Goal: Task Accomplishment & Management: Complete application form

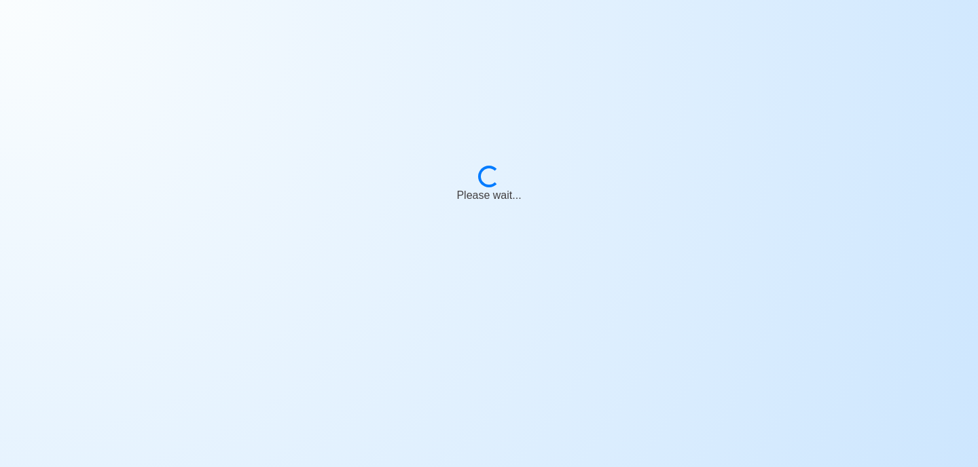
select select "Chief Officer"
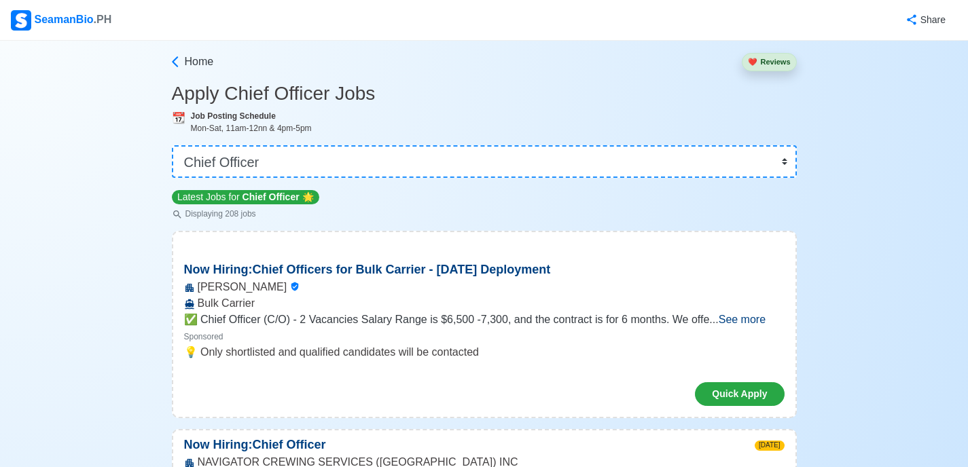
scroll to position [87, 0]
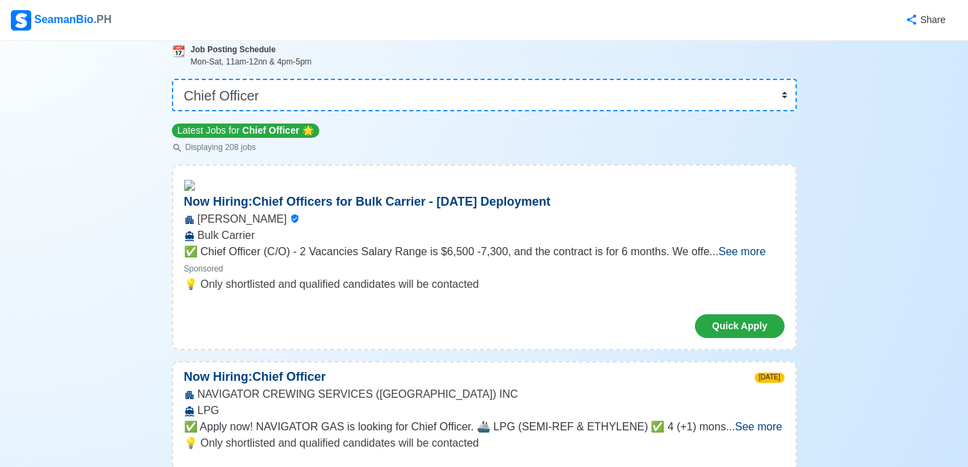
click at [757, 257] on span "See more" at bounding box center [741, 252] width 47 height 12
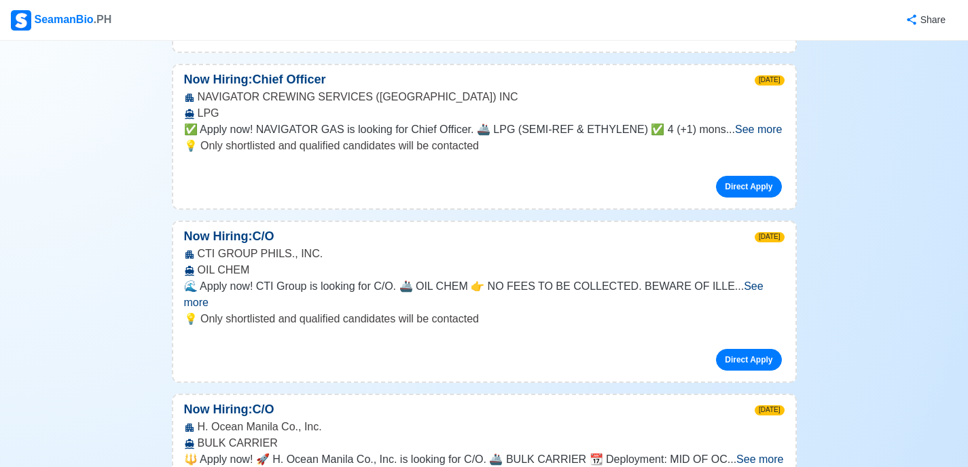
scroll to position [740, 0]
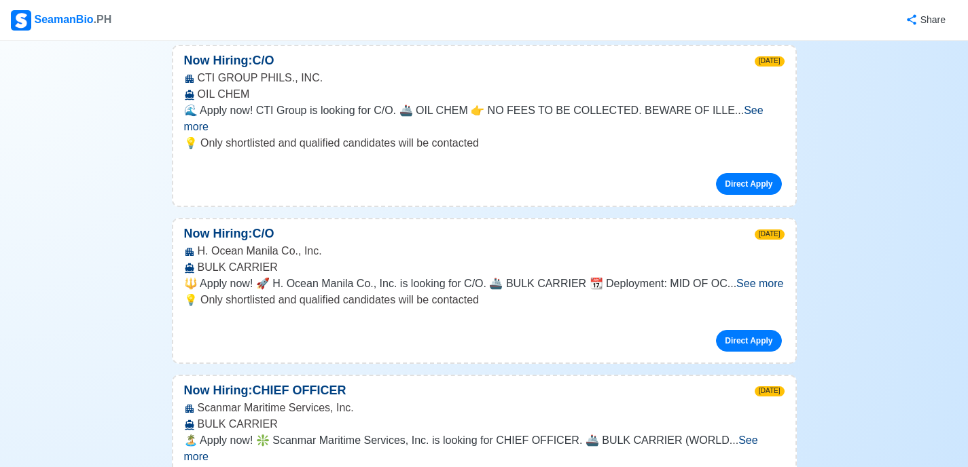
click at [750, 287] on span "See more" at bounding box center [759, 284] width 47 height 12
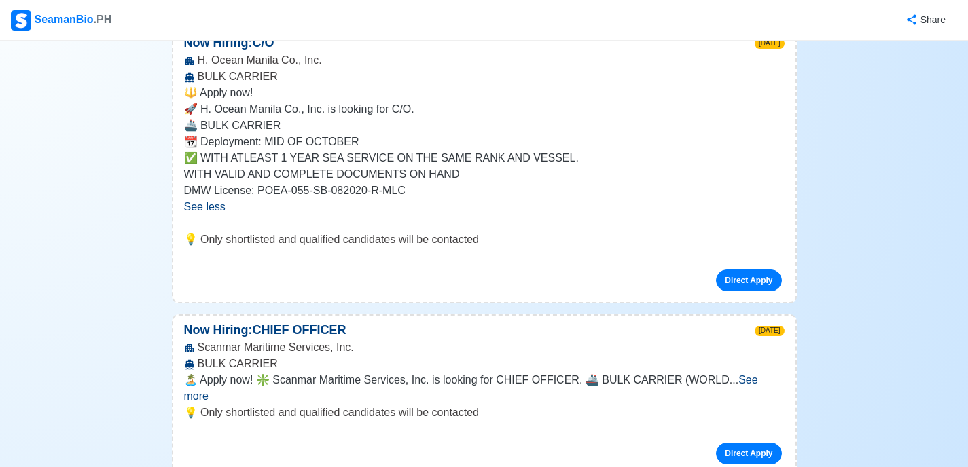
scroll to position [936, 0]
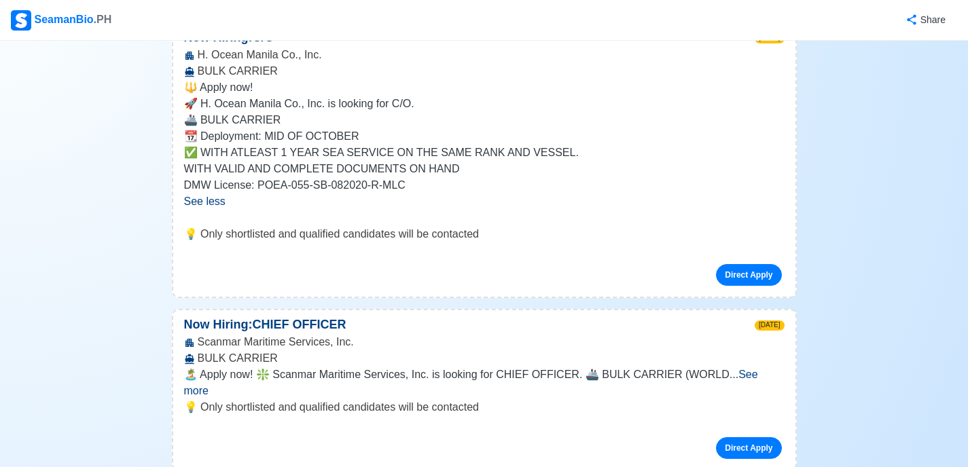
click at [731, 380] on span "See more" at bounding box center [471, 383] width 574 height 28
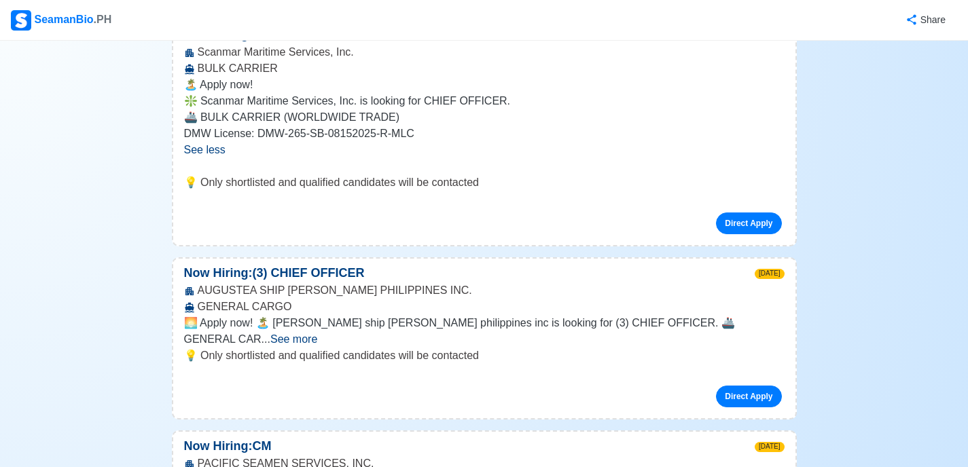
scroll to position [1226, 0]
click at [317, 333] on span "See more" at bounding box center [293, 339] width 47 height 12
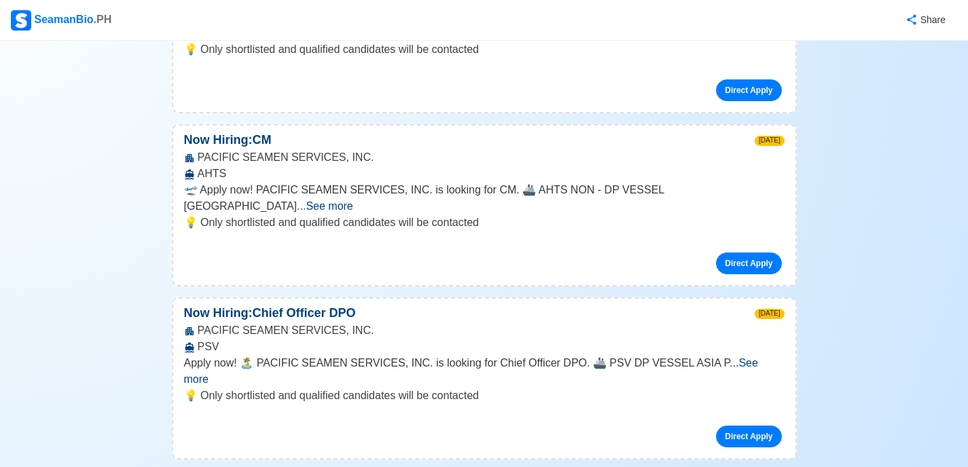
scroll to position [1683, 0]
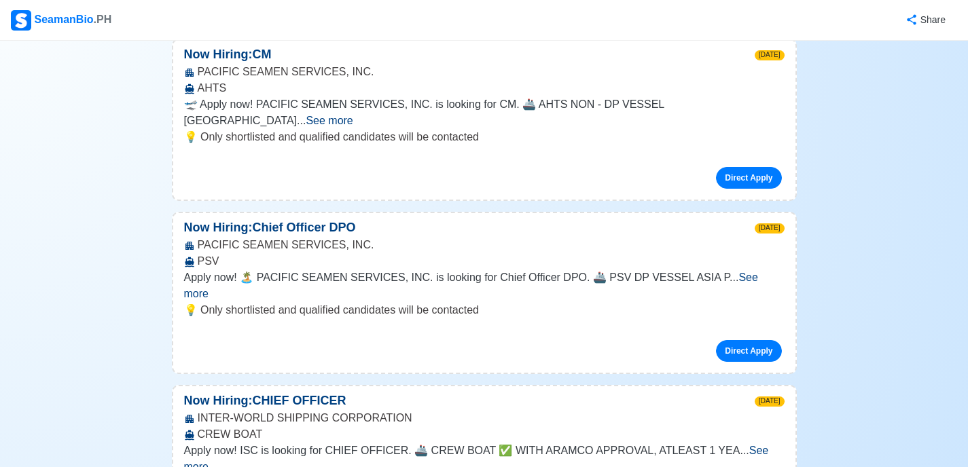
click at [352, 115] on span "See more" at bounding box center [329, 121] width 47 height 12
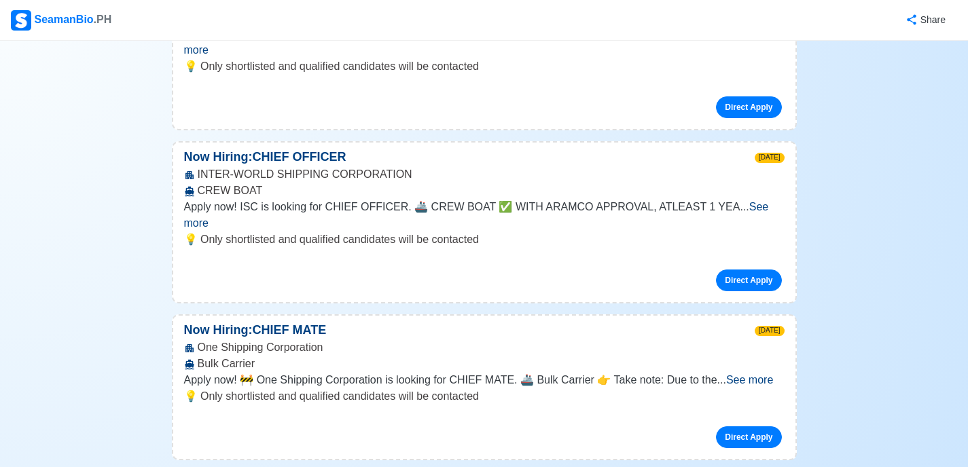
scroll to position [2207, 0]
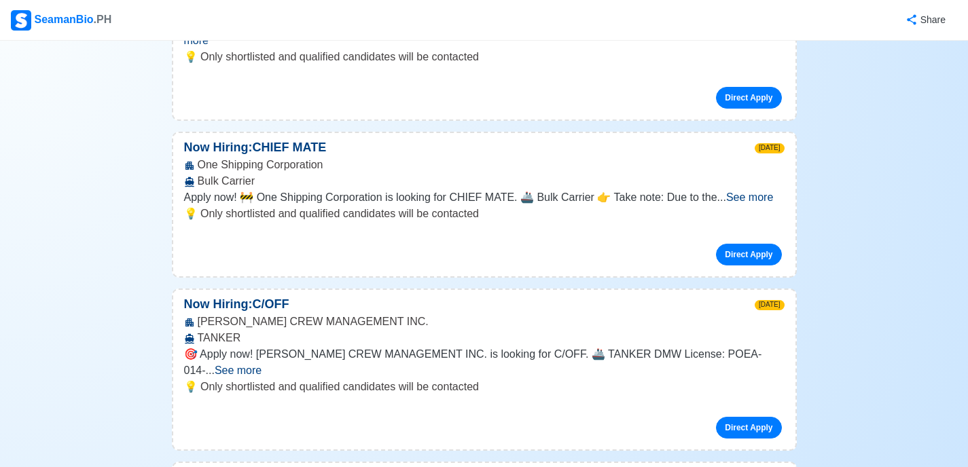
click at [748, 192] on span "See more" at bounding box center [749, 198] width 47 height 12
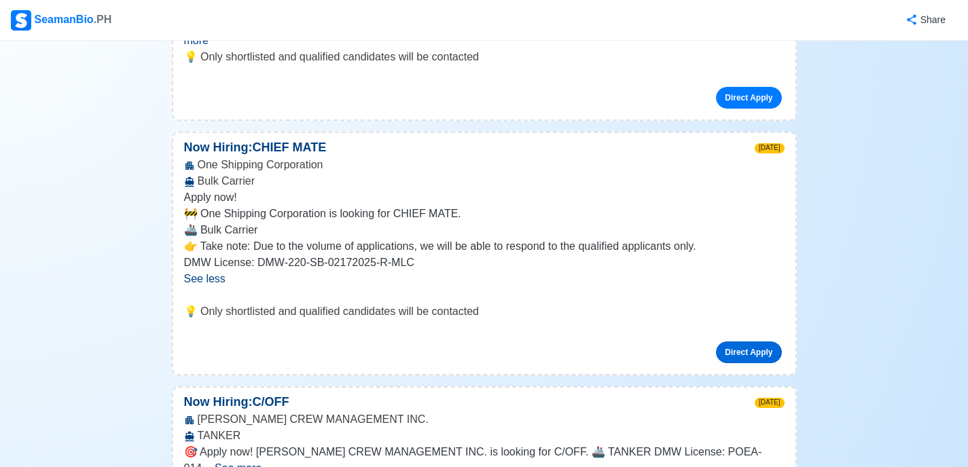
click at [739, 342] on link "Direct Apply" at bounding box center [748, 353] width 65 height 22
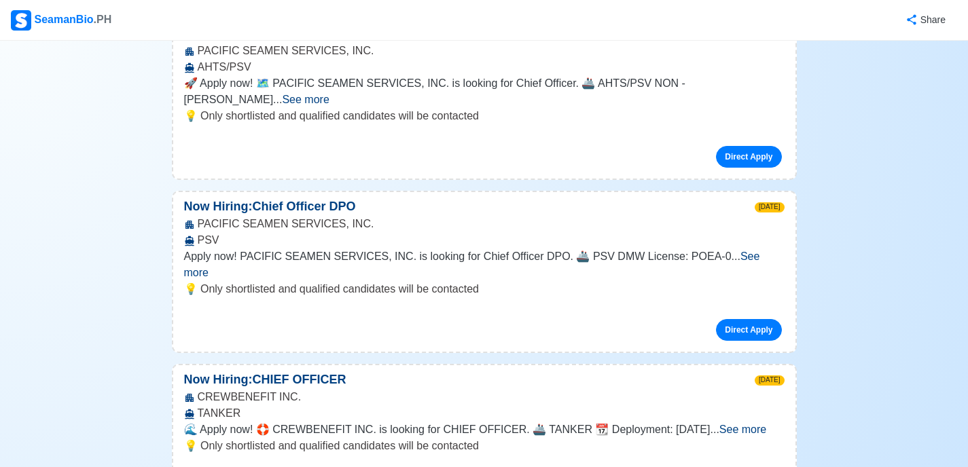
scroll to position [3344, 0]
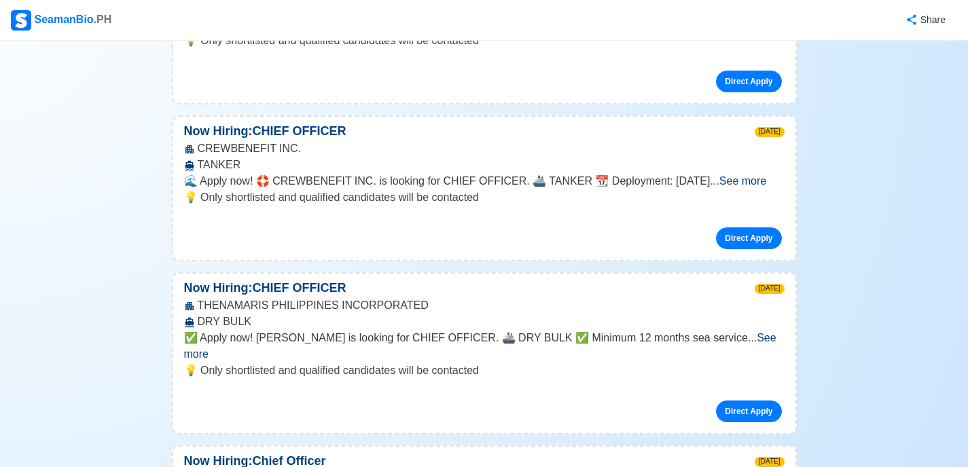
click at [748, 332] on span "See more" at bounding box center [480, 346] width 592 height 28
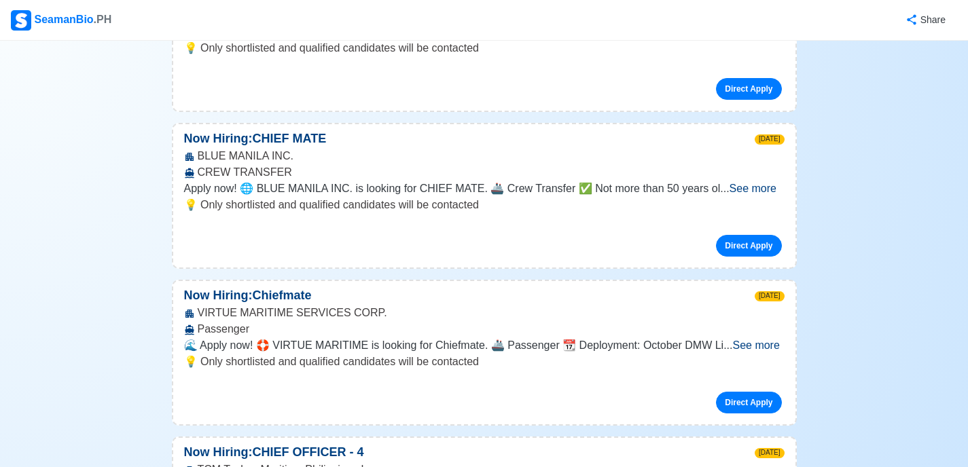
scroll to position [4118, 0]
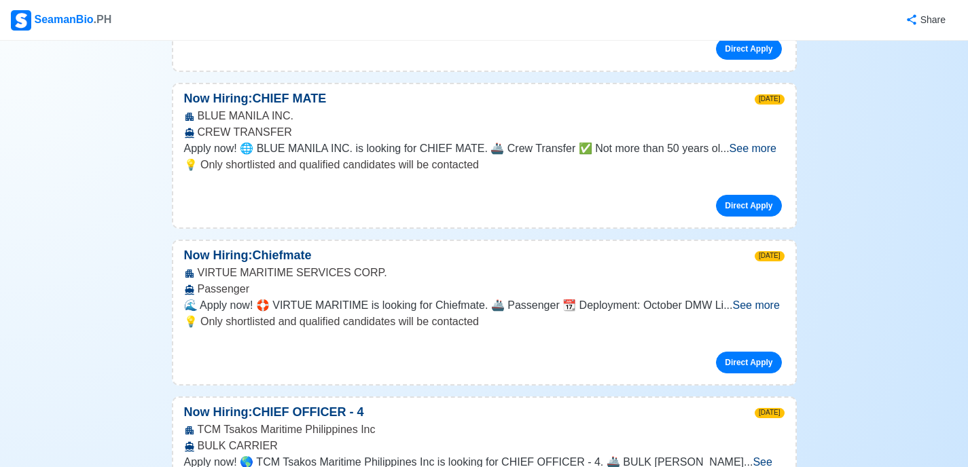
click at [741, 456] on span "See more" at bounding box center [478, 470] width 588 height 28
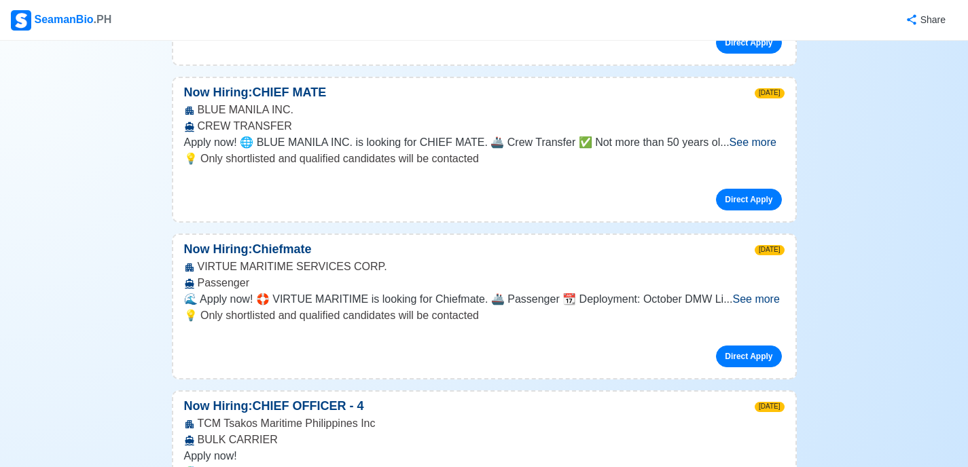
scroll to position [4187, 0]
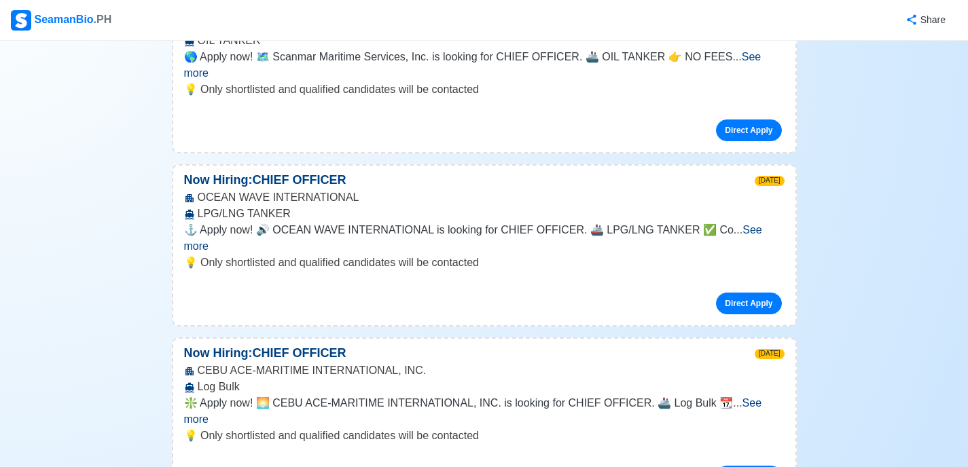
scroll to position [5281, 0]
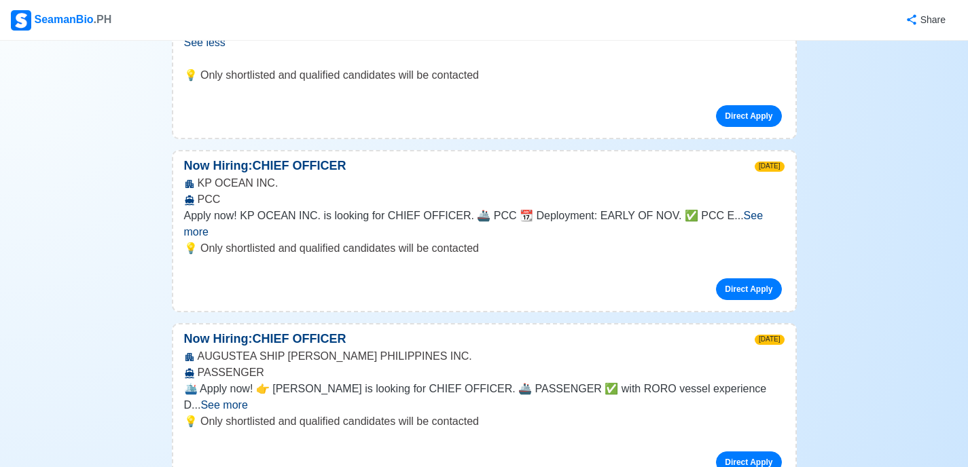
scroll to position [5975, 0]
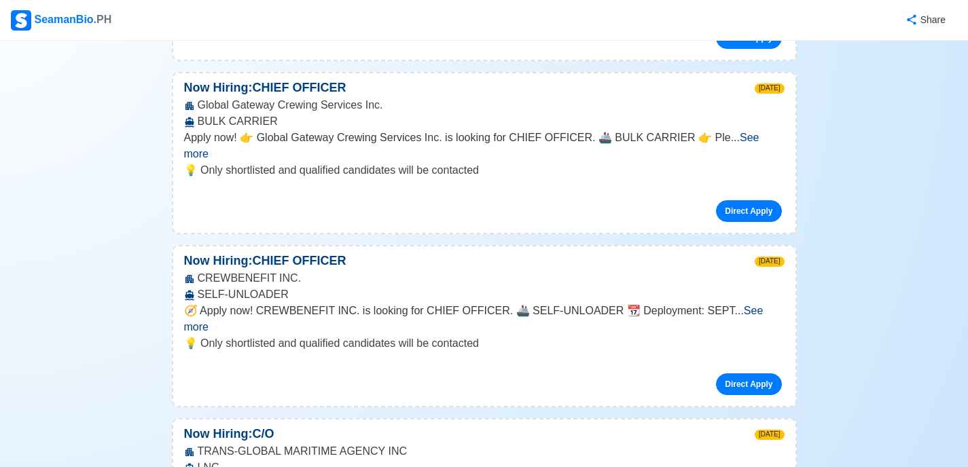
scroll to position [8991, 0]
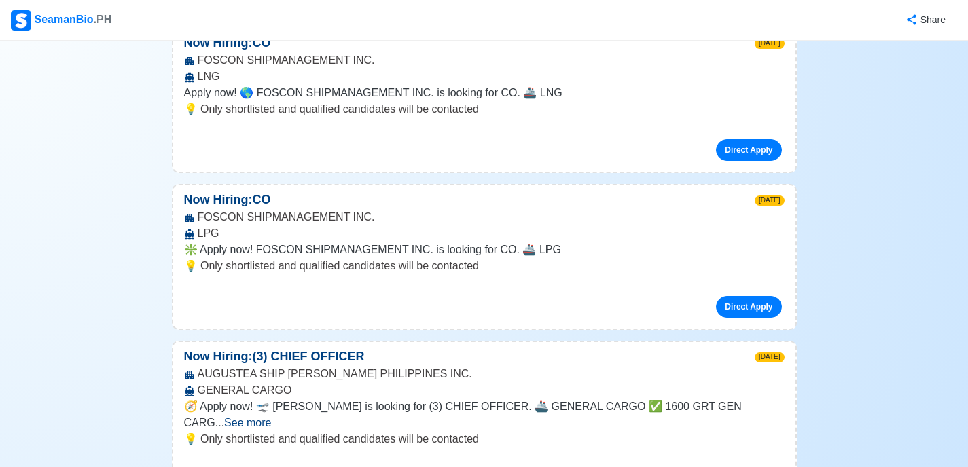
scroll to position [10442, 0]
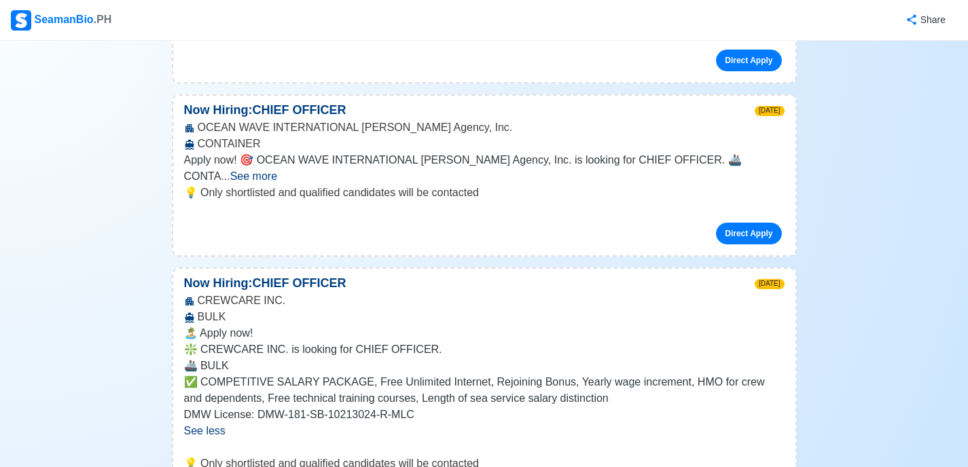
scroll to position [10843, 0]
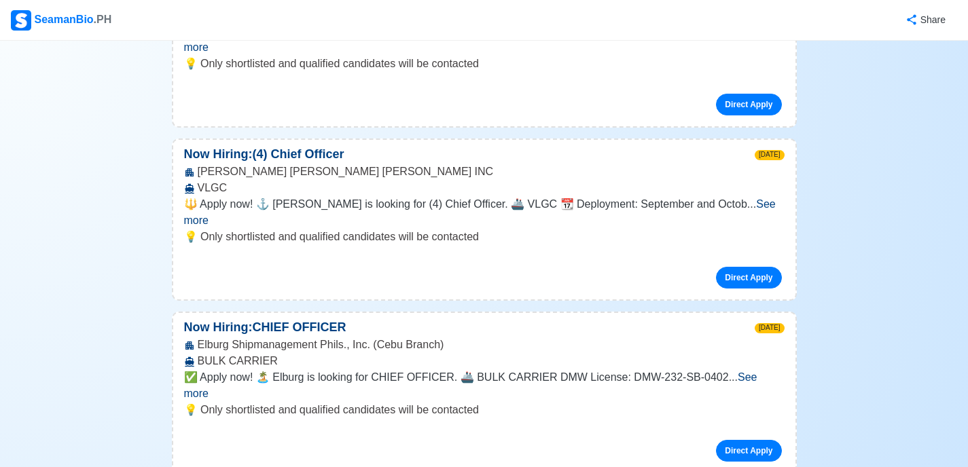
scroll to position [12332, 0]
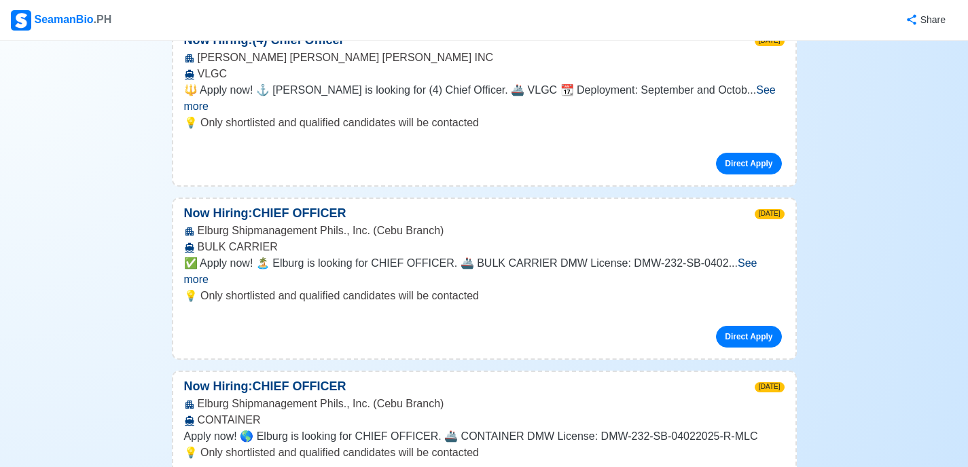
scroll to position [12374, 0]
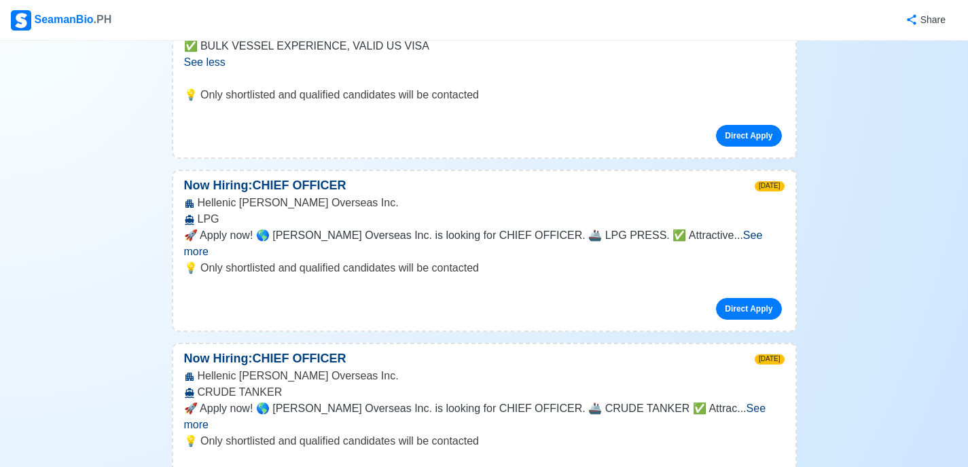
scroll to position [13331, 0]
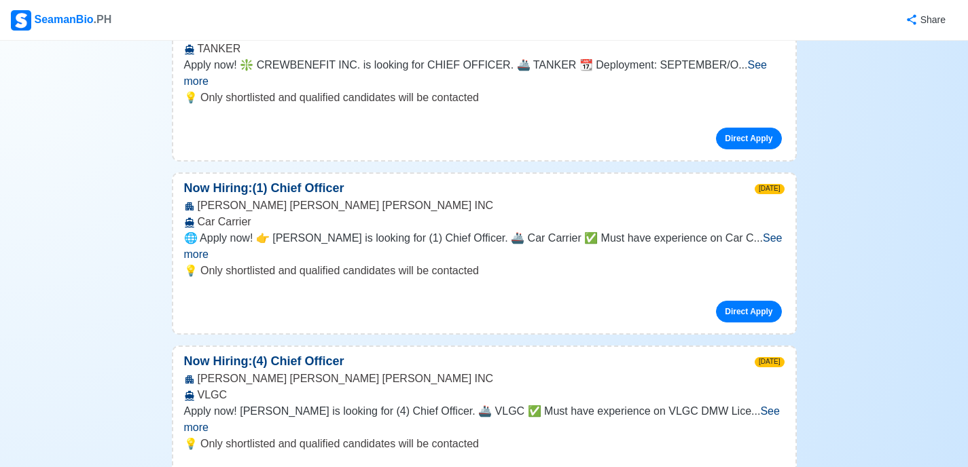
scroll to position [15080, 0]
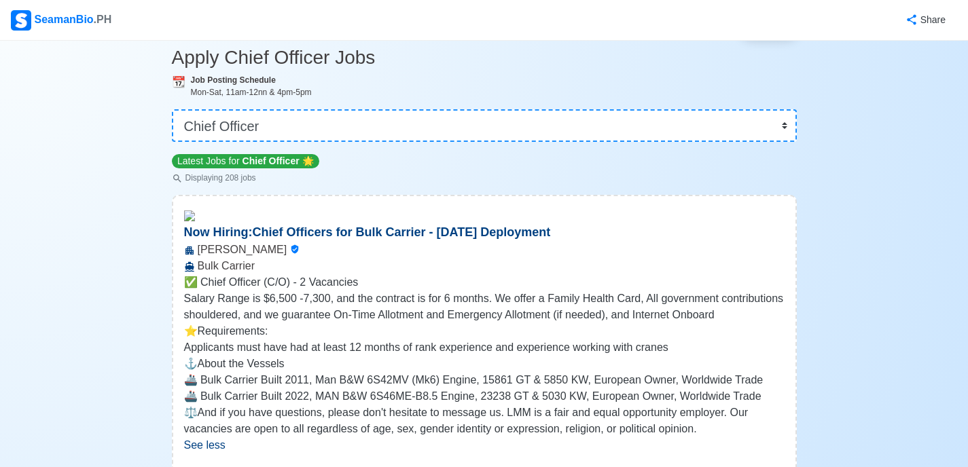
scroll to position [0, 0]
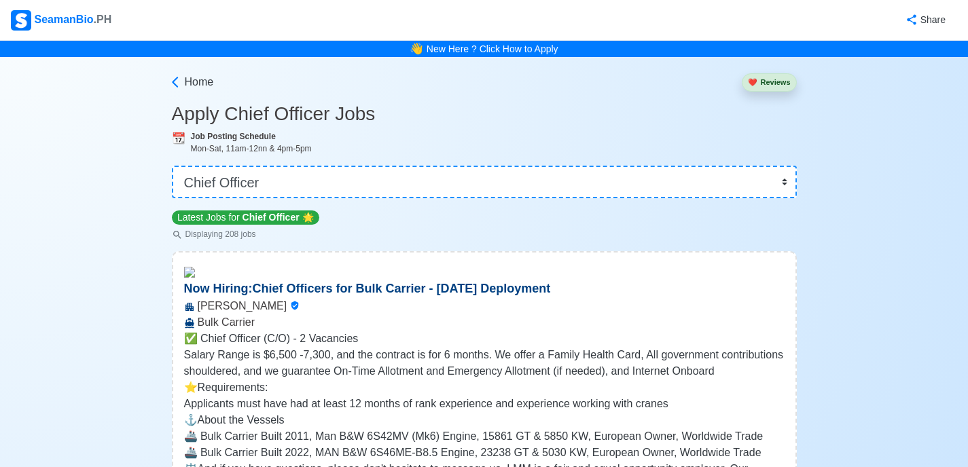
click at [285, 219] on span "Chief Officer" at bounding box center [270, 217] width 57 height 11
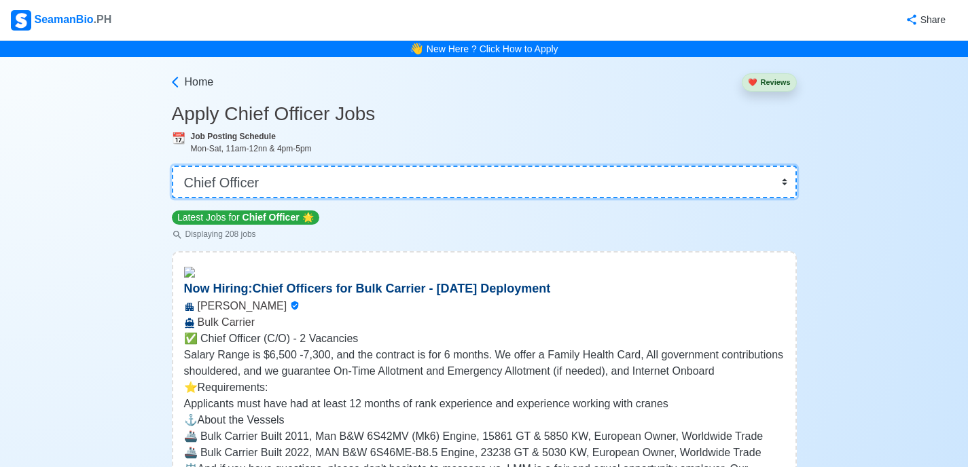
click at [331, 198] on select "👉 Select Rank or Position Master Chief Officer 2nd Officer 3rd Officer Junior O…" at bounding box center [484, 182] width 625 height 33
click at [173, 166] on select "👉 Select Rank or Position Master Chief Officer 2nd Officer 3rd Officer Junior O…" at bounding box center [484, 182] width 625 height 33
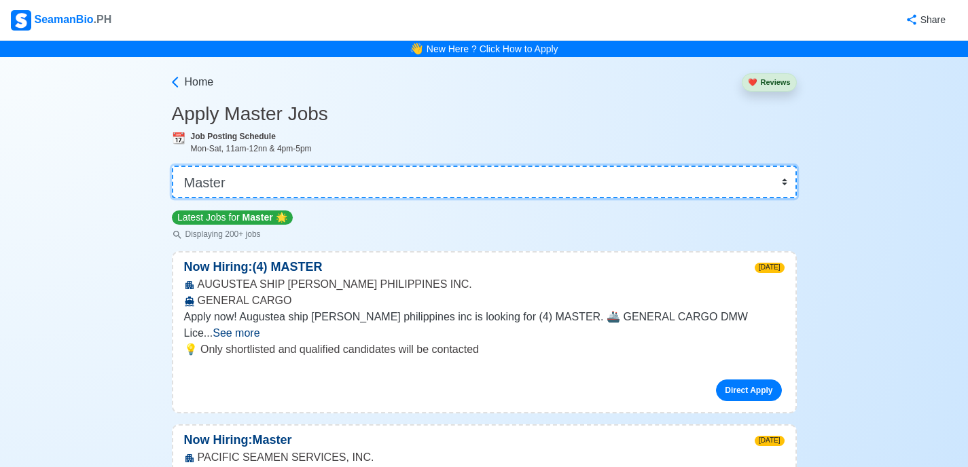
click at [354, 180] on select "👉 Select Rank or Position Master Chief Officer 2nd Officer 3rd Officer Junior O…" at bounding box center [484, 182] width 625 height 33
select select "Chief Officer"
click at [173, 166] on select "👉 Select Rank or Position Master Chief Officer 2nd Officer 3rd Officer Junior O…" at bounding box center [484, 182] width 625 height 33
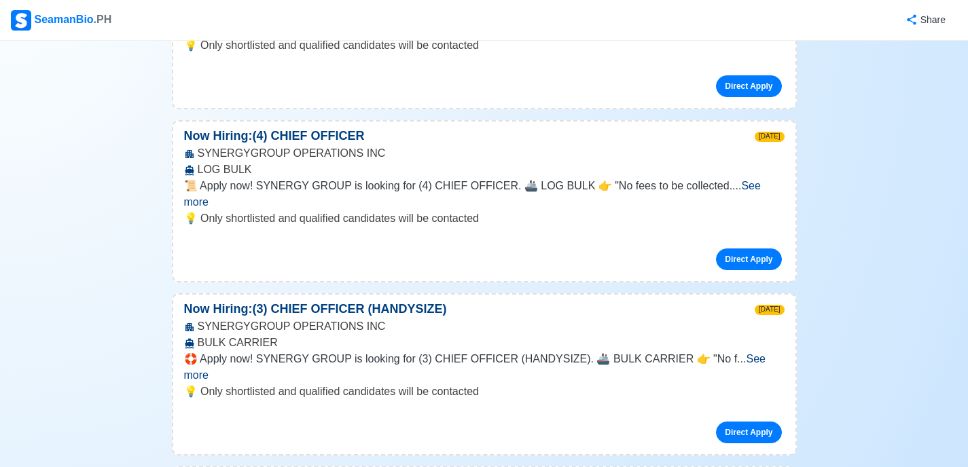
scroll to position [18437, 0]
